Goal: Navigation & Orientation: Find specific page/section

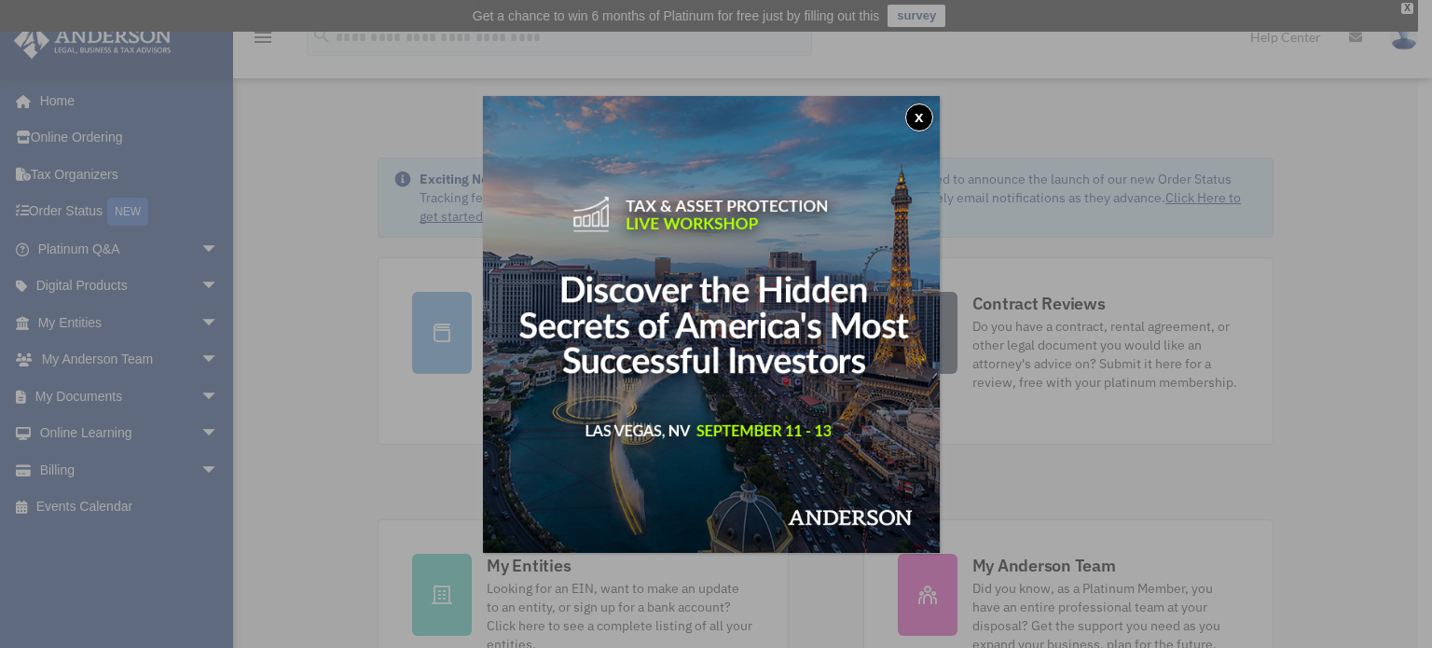
click at [919, 118] on button "x" at bounding box center [920, 118] width 28 height 28
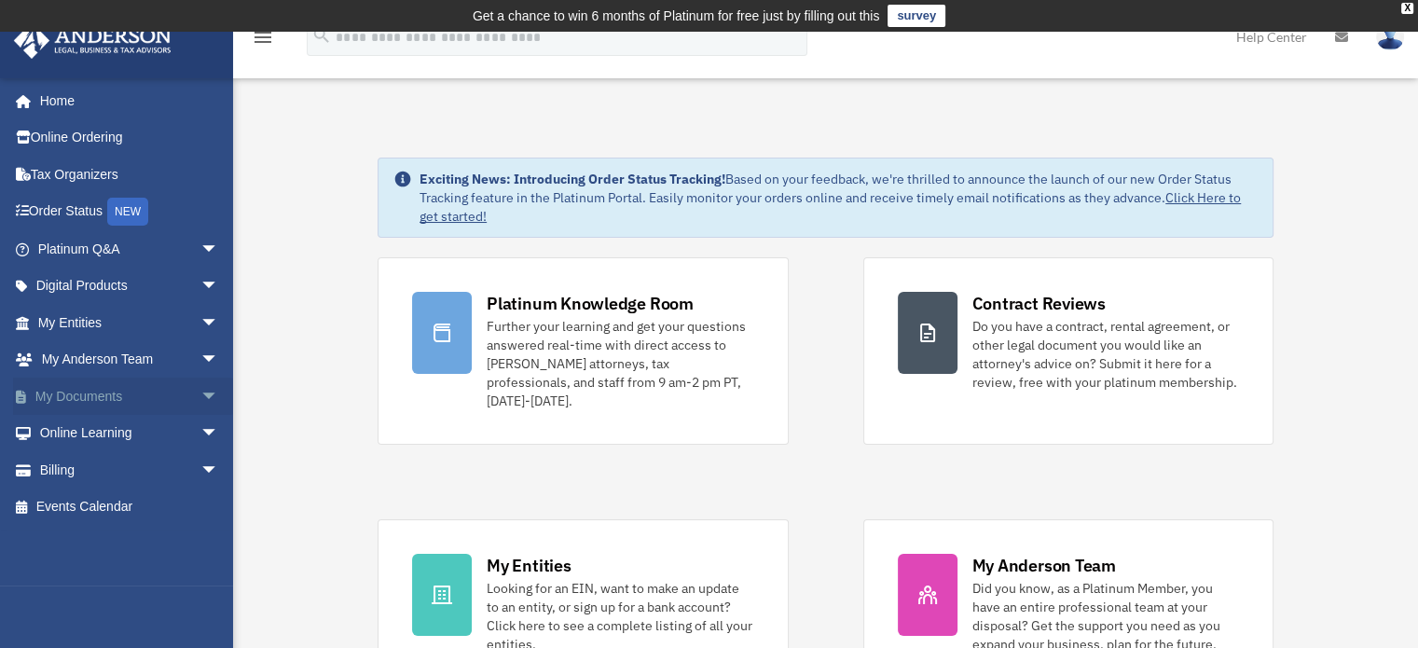
click at [175, 397] on link "My Documents arrow_drop_down" at bounding box center [130, 396] width 234 height 37
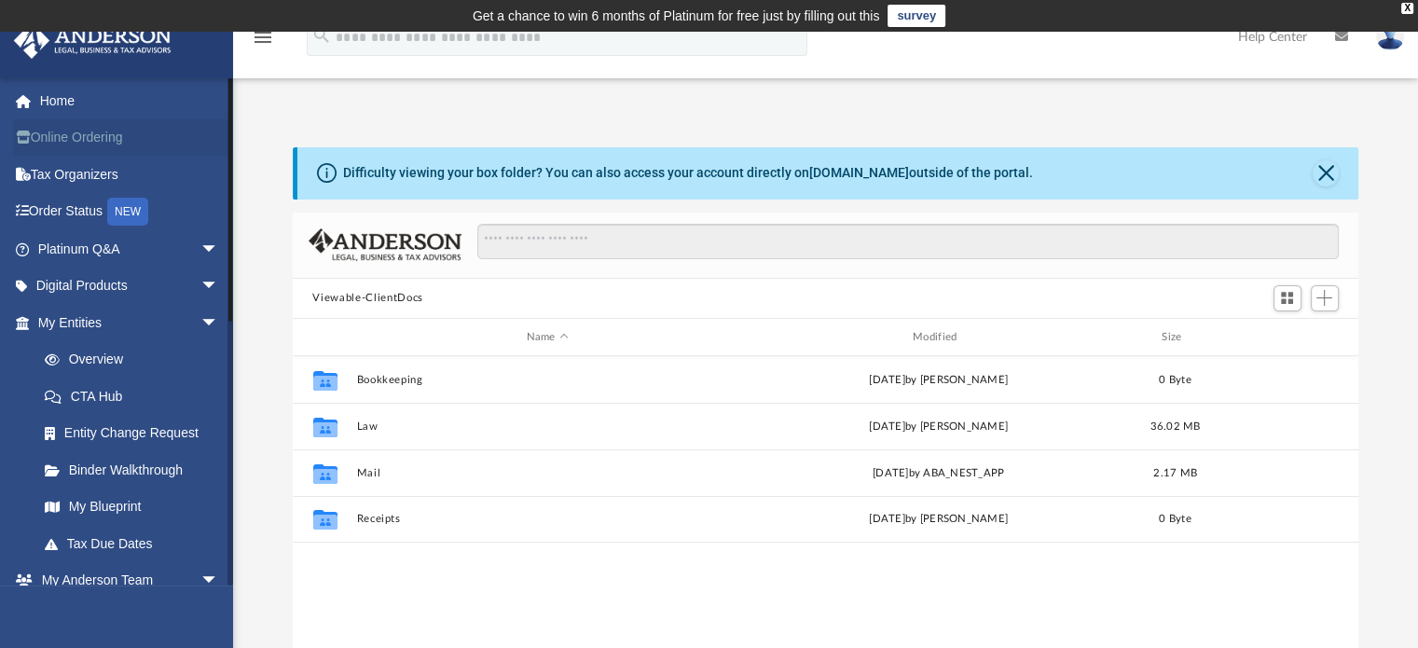
scroll to position [409, 1052]
click at [65, 111] on link "Home" at bounding box center [130, 100] width 234 height 37
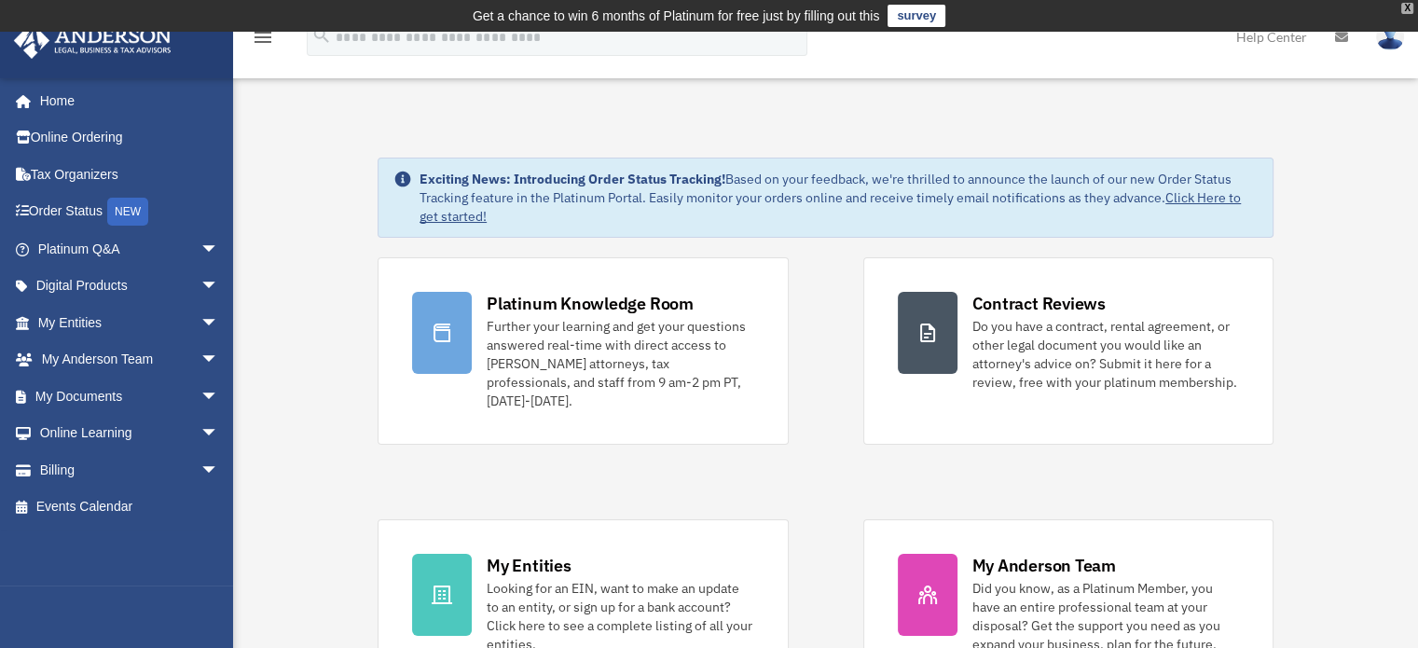
click at [1408, 9] on div "X" at bounding box center [1408, 8] width 12 height 11
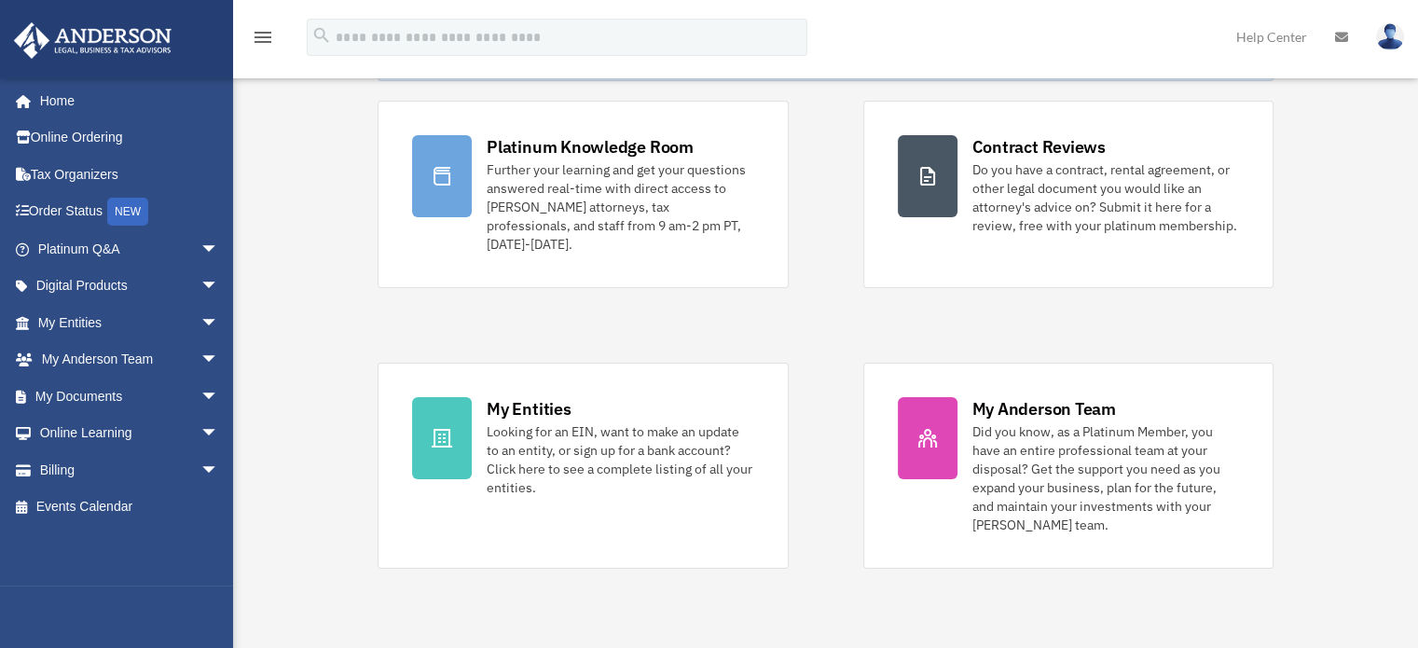
scroll to position [136, 0]
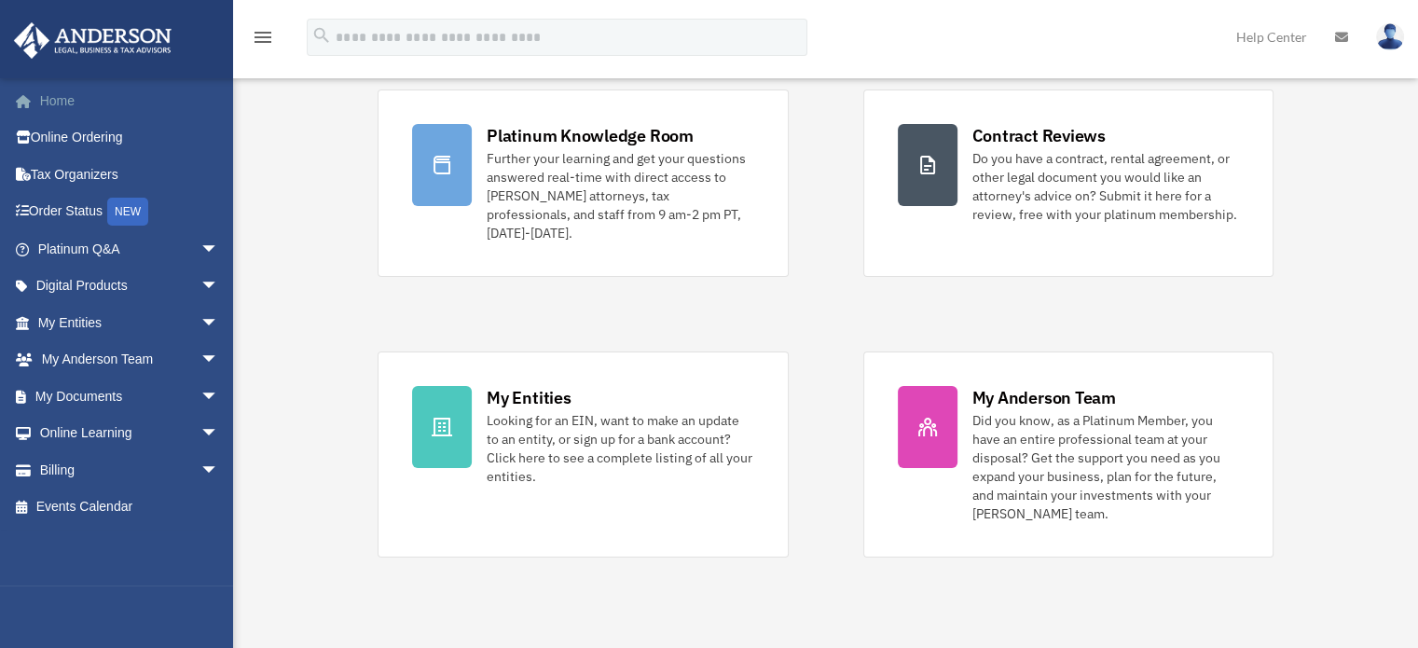
click at [75, 97] on link "Home" at bounding box center [130, 100] width 234 height 37
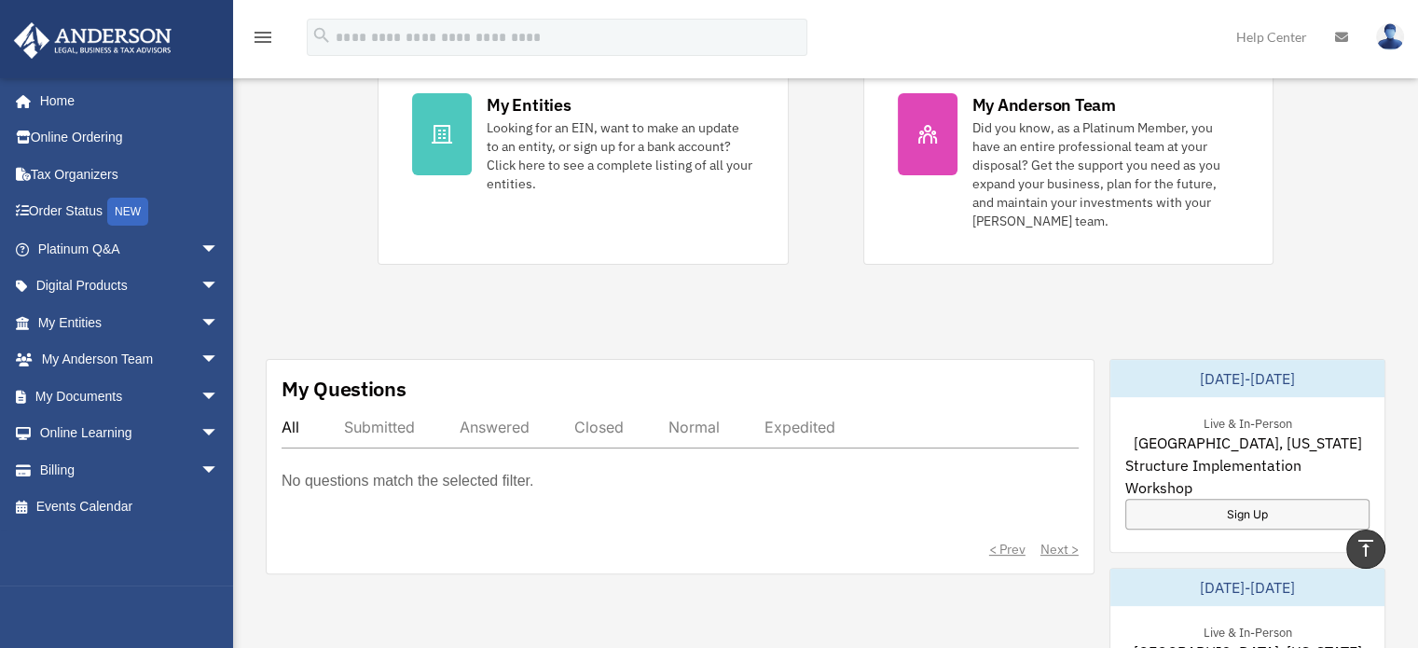
scroll to position [433, 0]
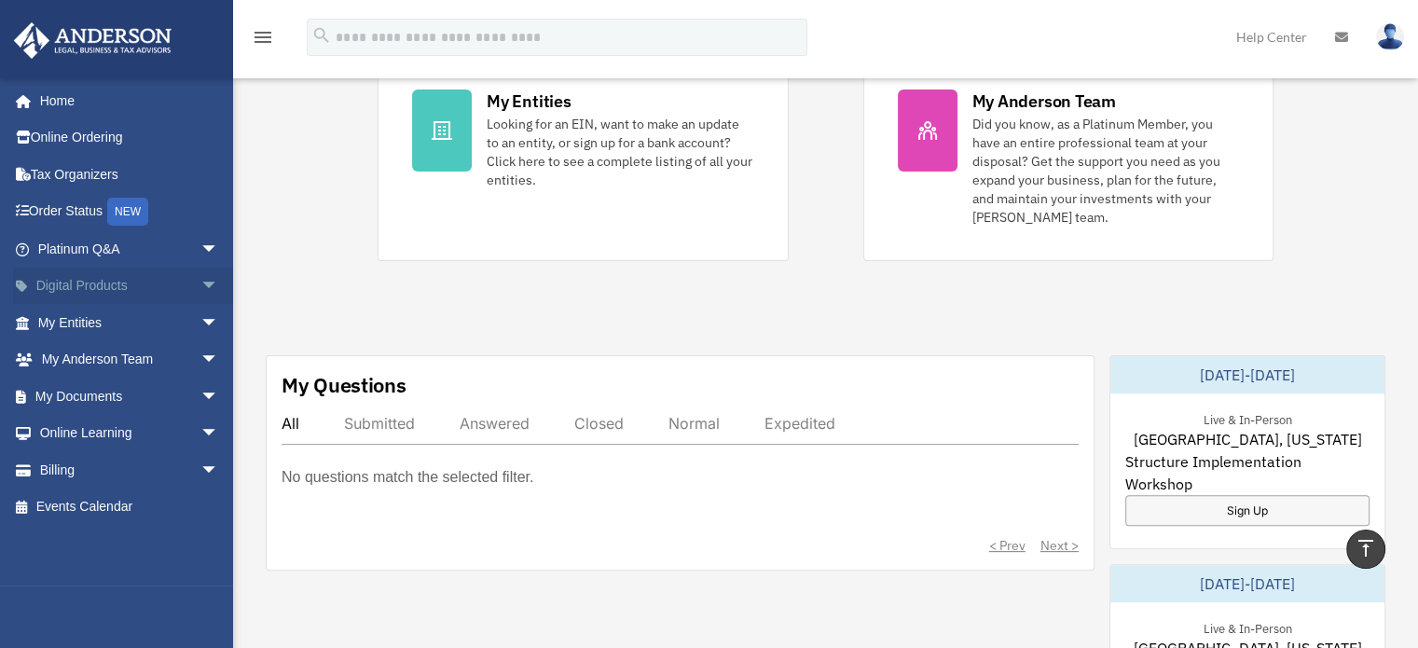
click at [179, 284] on link "Digital Products arrow_drop_down" at bounding box center [130, 286] width 234 height 37
click at [201, 286] on span "arrow_drop_down" at bounding box center [219, 287] width 37 height 38
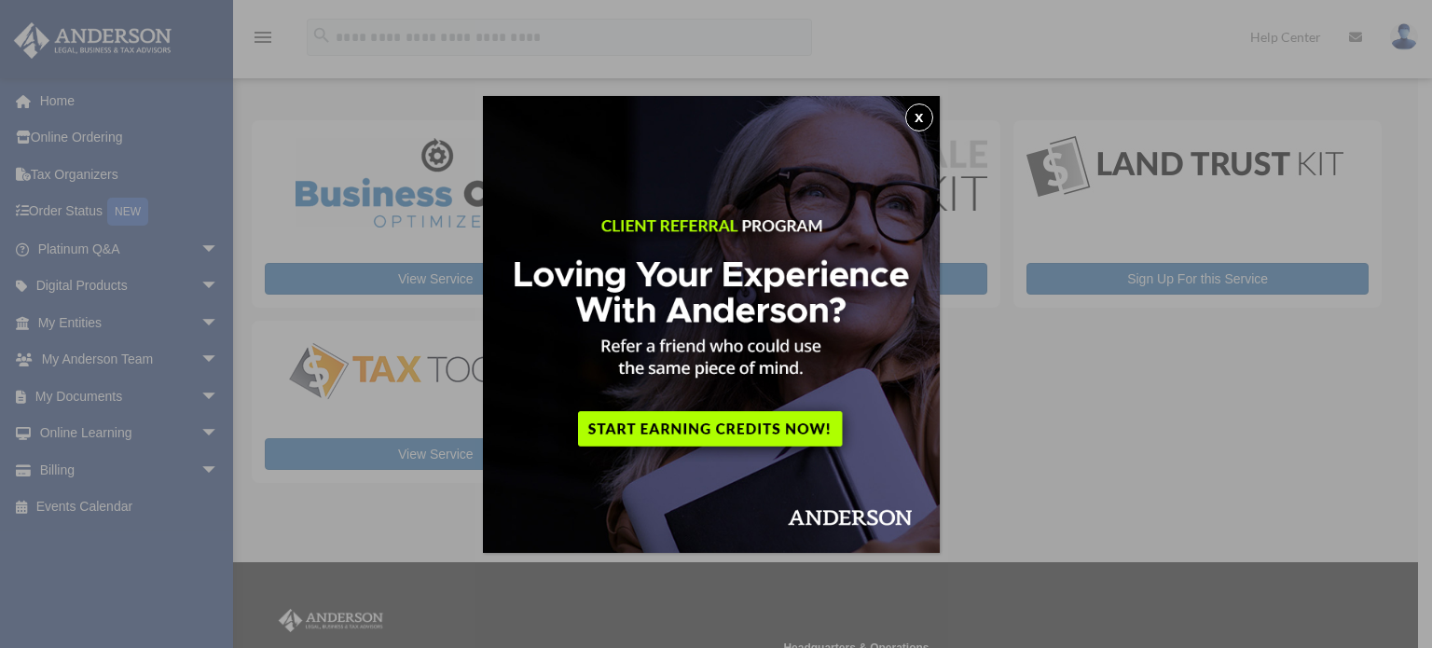
click at [925, 119] on button "x" at bounding box center [920, 118] width 28 height 28
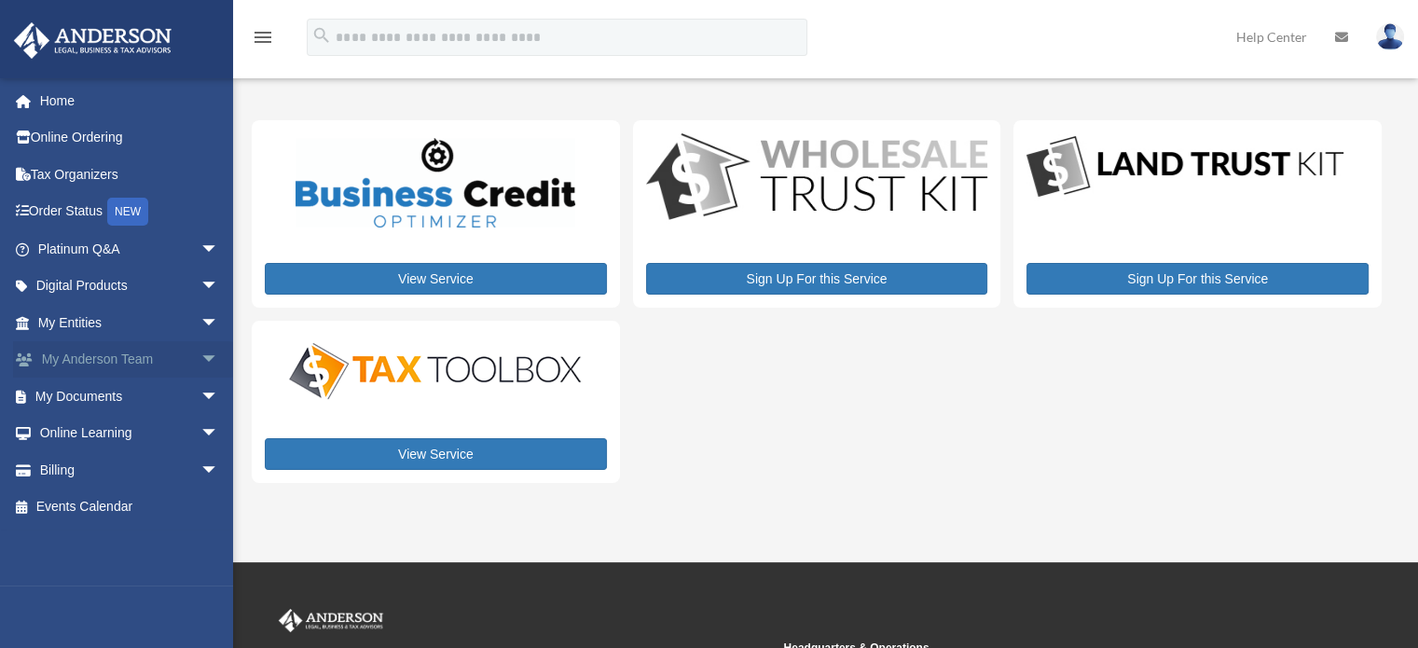
click at [173, 355] on link "My Anderson Team arrow_drop_down" at bounding box center [130, 359] width 234 height 37
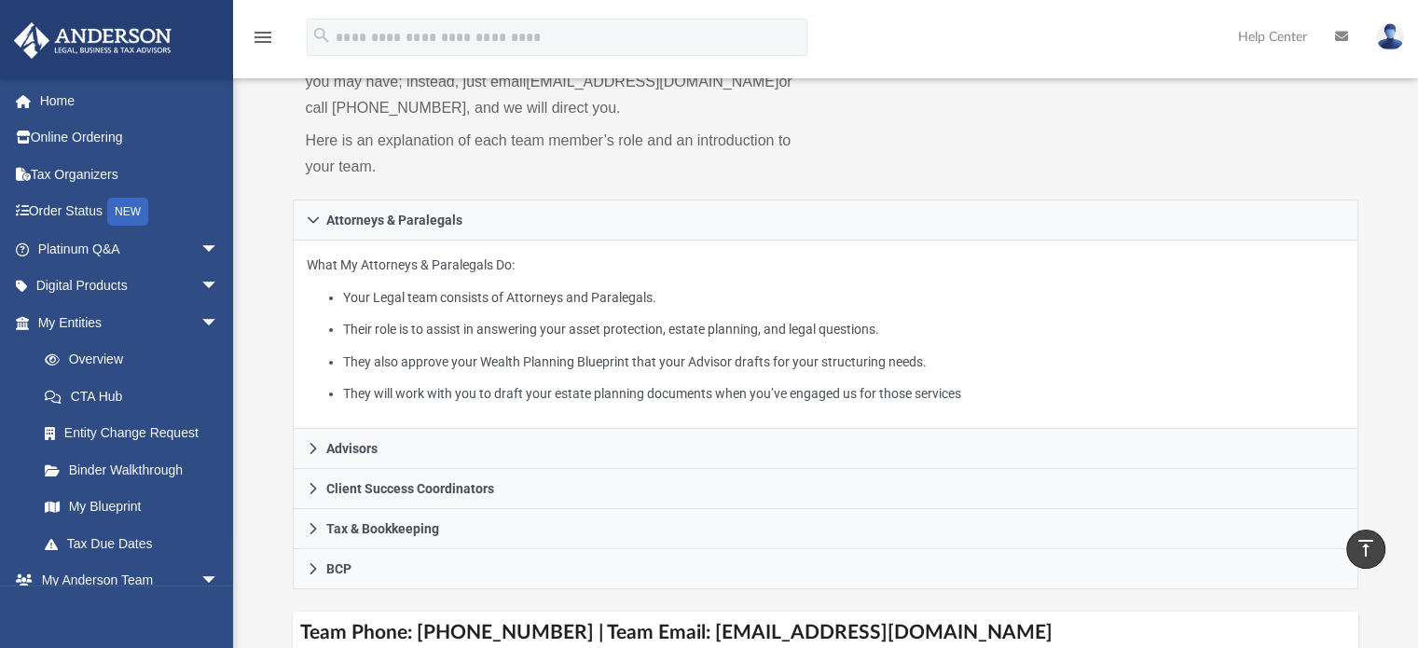
scroll to position [198, 0]
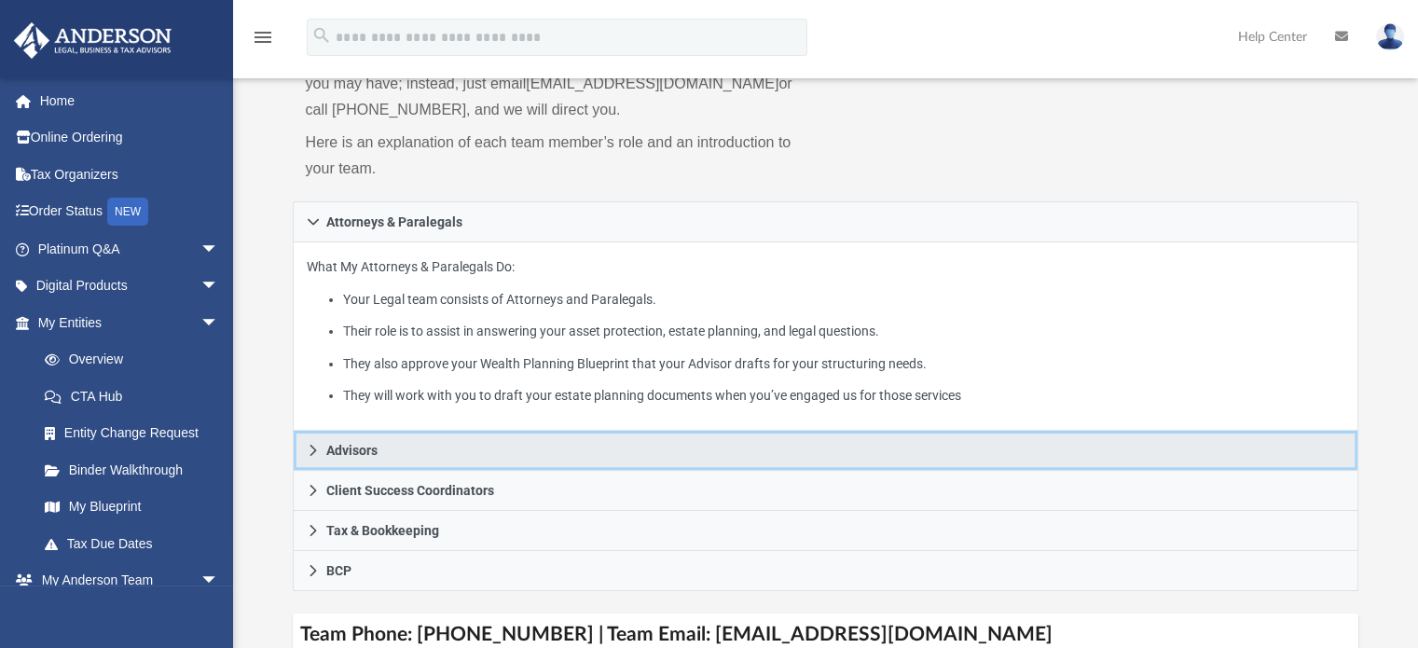
click at [437, 447] on link "Advisors" at bounding box center [826, 451] width 1067 height 40
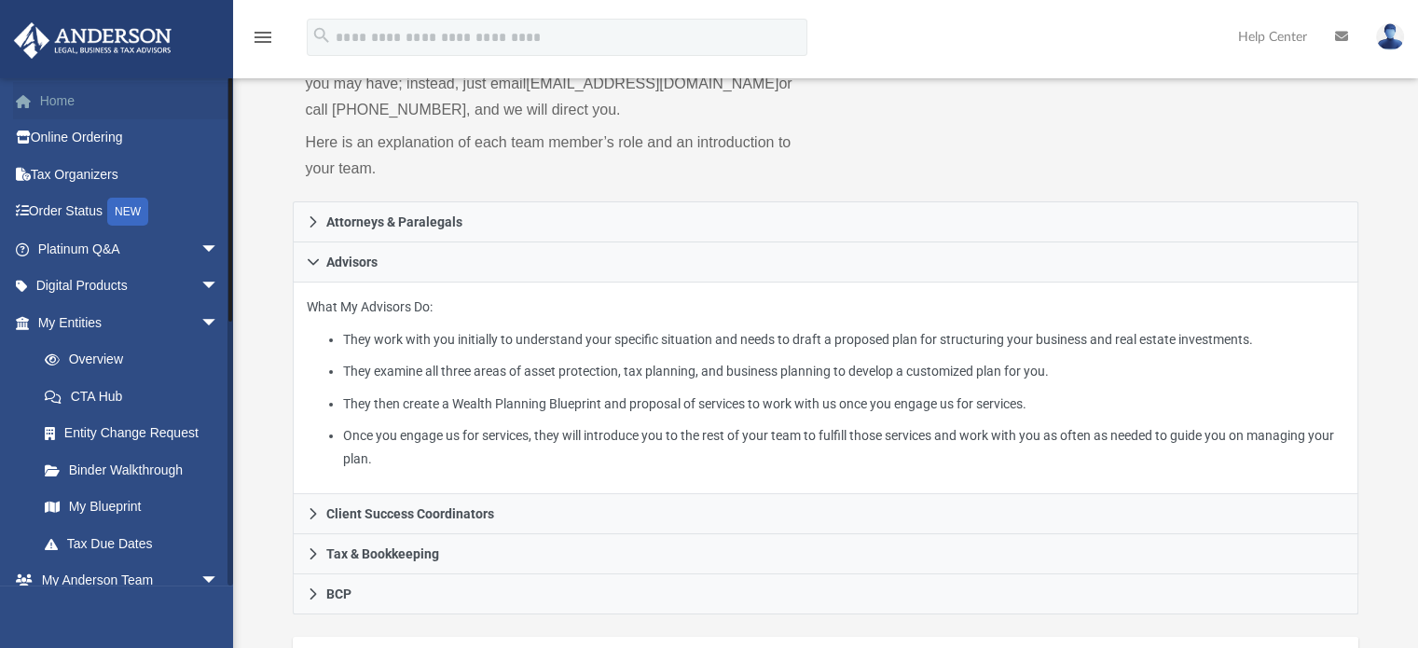
click at [48, 101] on link "Home" at bounding box center [130, 100] width 234 height 37
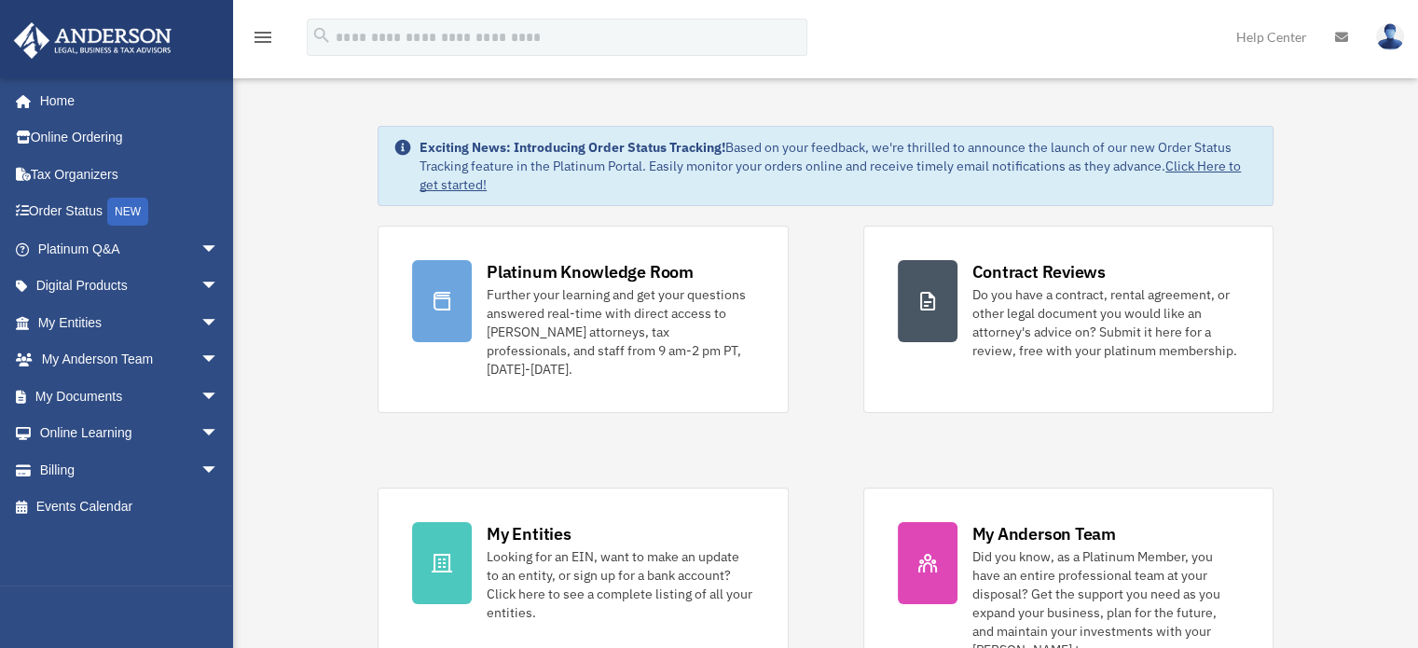
click at [88, 22] on img at bounding box center [92, 40] width 169 height 36
click at [206, 256] on span "arrow_drop_down" at bounding box center [219, 249] width 37 height 38
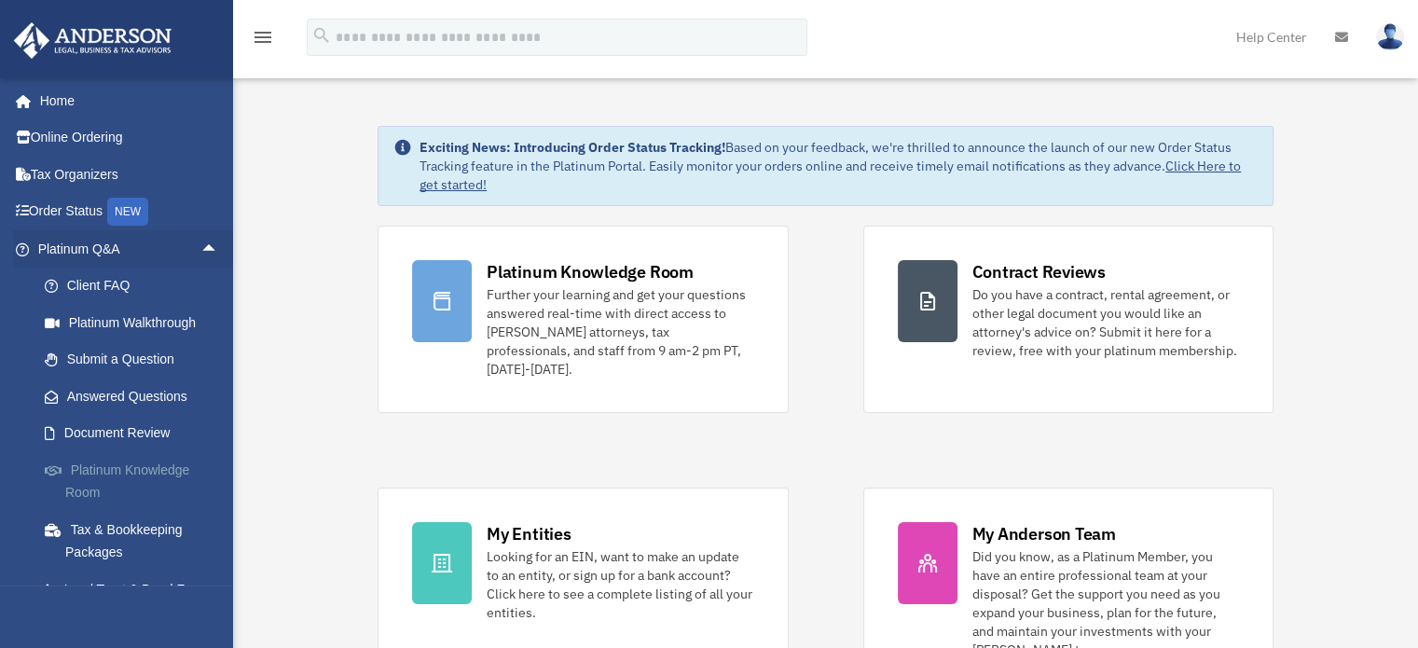
click at [144, 480] on link "Platinum Knowledge Room" at bounding box center [136, 481] width 221 height 60
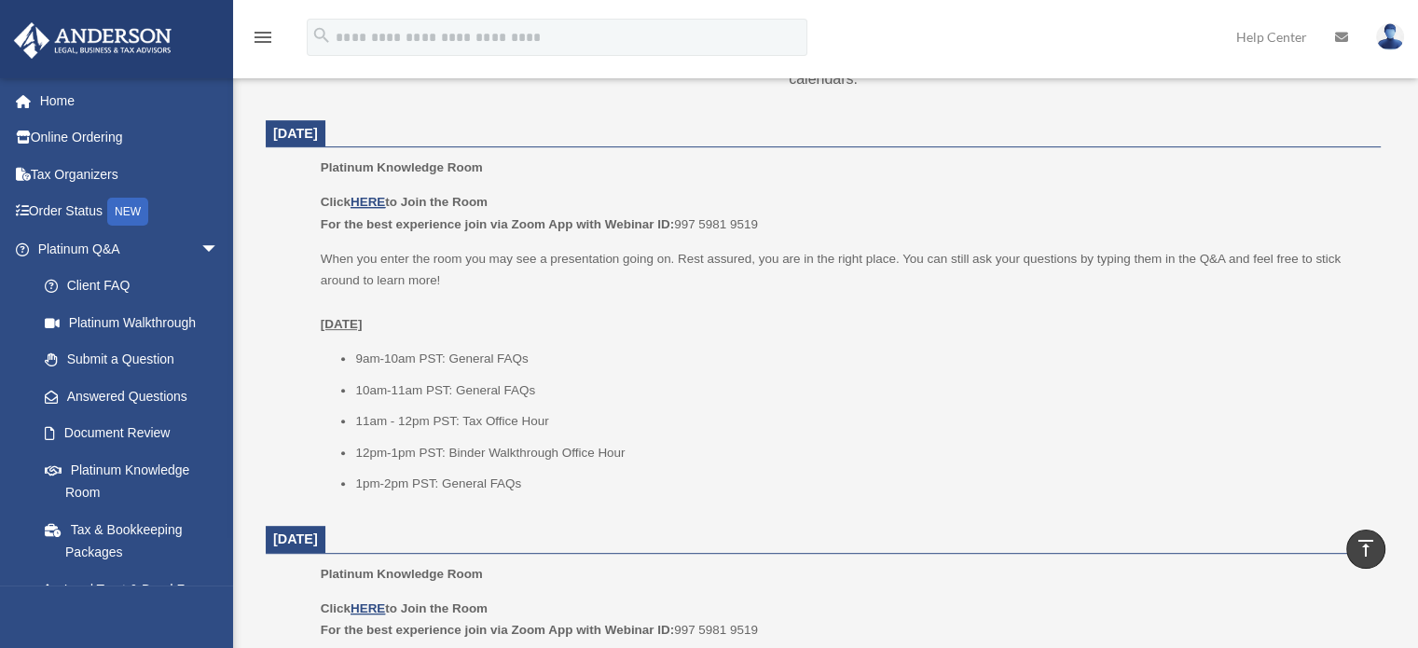
scroll to position [740, 0]
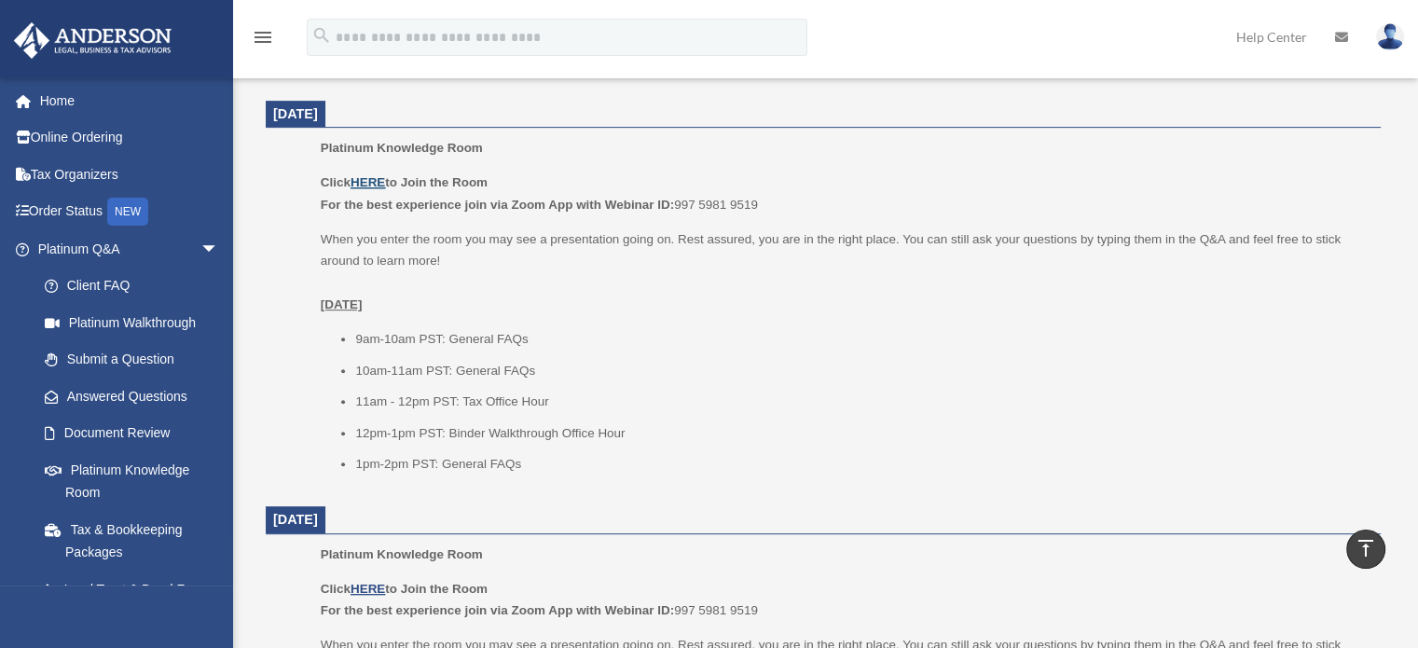
click at [380, 185] on u "HERE" at bounding box center [368, 182] width 35 height 14
click at [67, 107] on link "Home" at bounding box center [130, 100] width 234 height 37
